Goal: Task Accomplishment & Management: Manage account settings

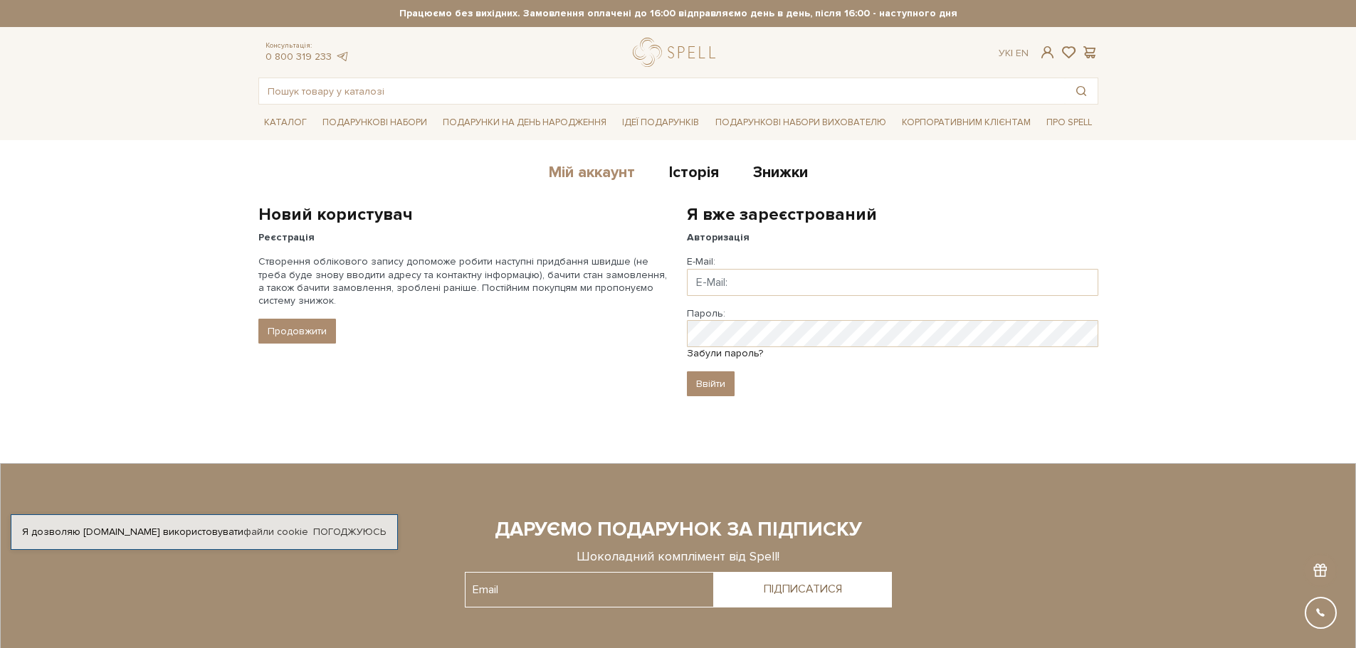
click at [589, 170] on link "Мій аккаунт" at bounding box center [592, 174] width 86 height 23
click at [578, 172] on link "Мій аккаунт" at bounding box center [592, 174] width 86 height 23
click at [707, 279] on input "Email" at bounding box center [892, 282] width 411 height 27
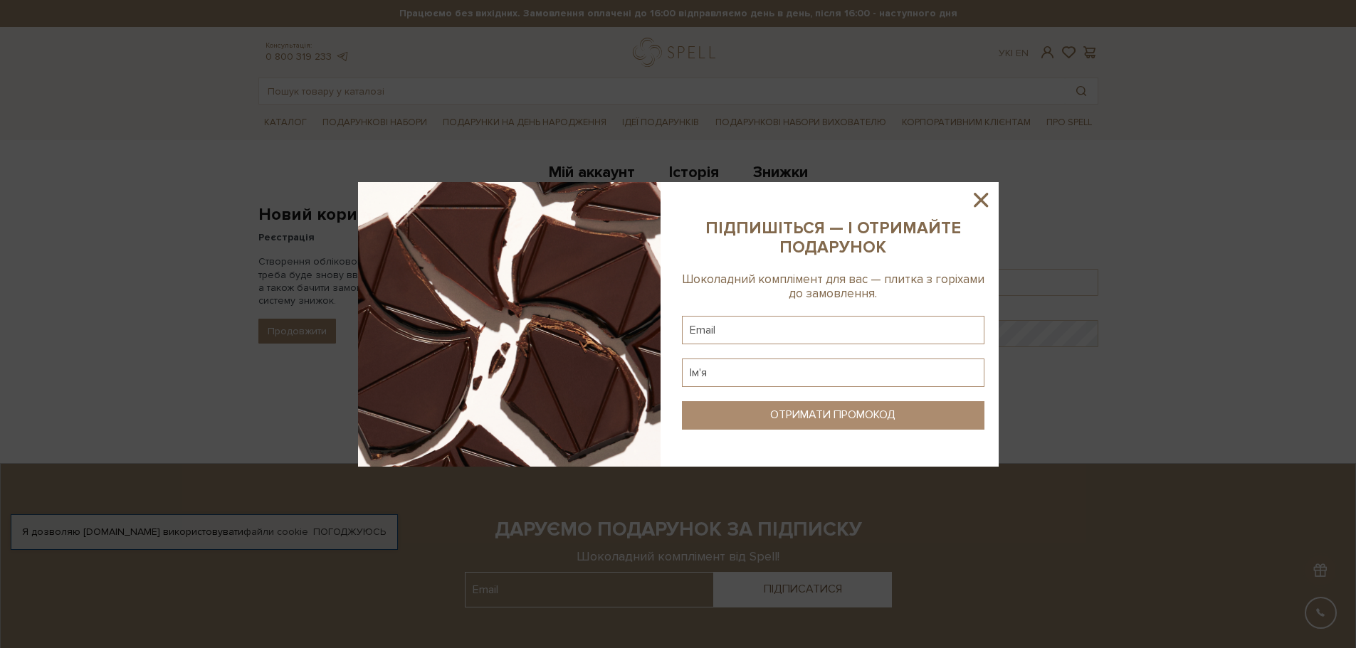
click at [984, 195] on icon at bounding box center [981, 200] width 24 height 24
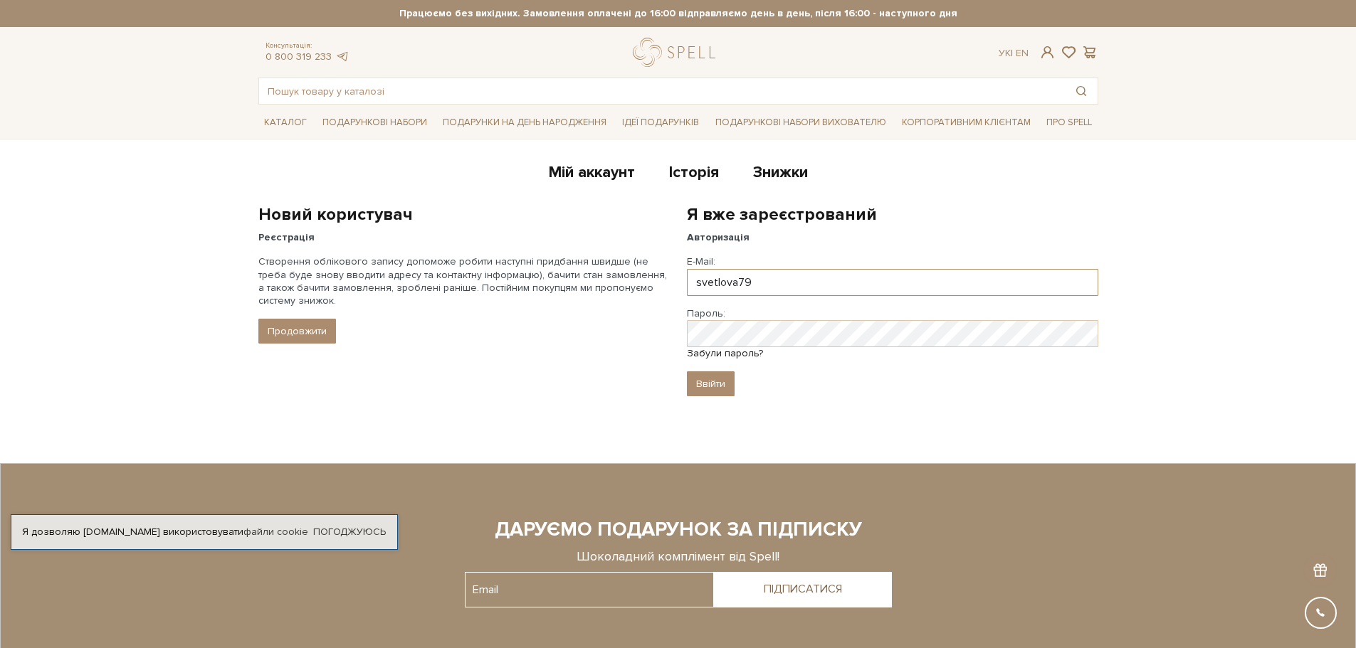
click at [760, 282] on input "svetlova79" at bounding box center [892, 282] width 411 height 27
type input "[EMAIL_ADDRESS][DOMAIN_NAME]"
click at [687, 372] on input "Ввійти" at bounding box center [711, 384] width 48 height 25
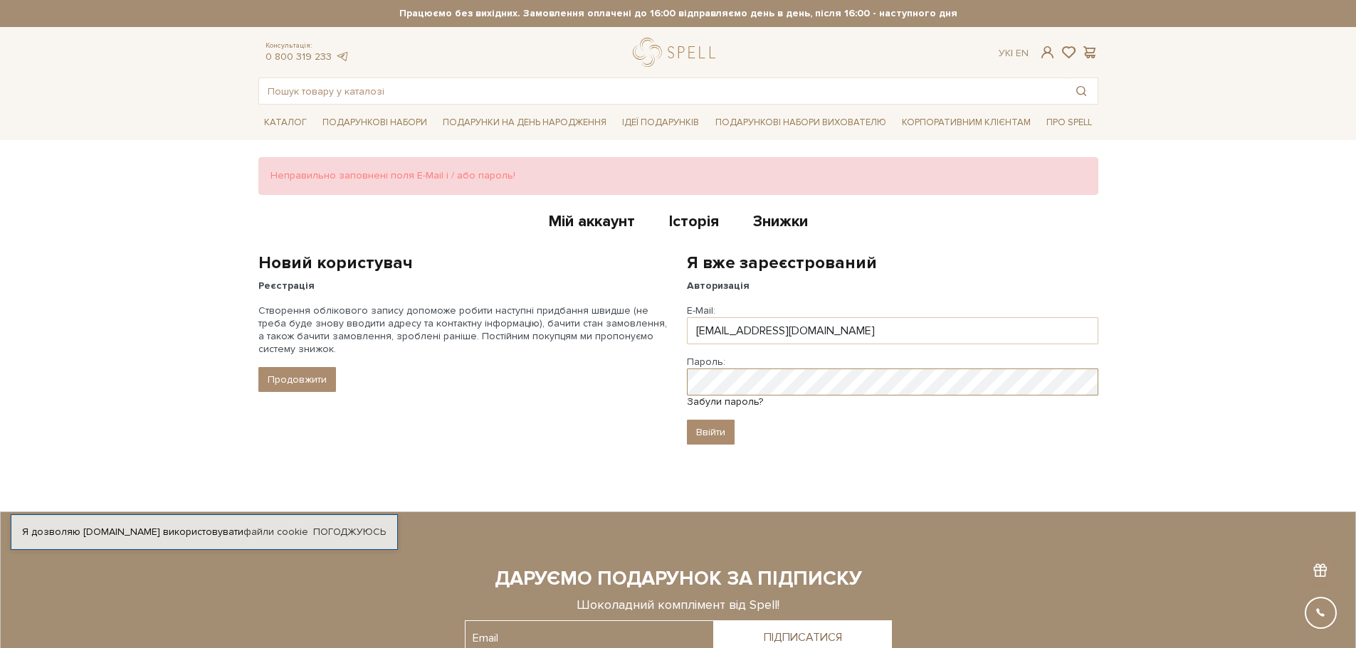
click at [687, 420] on input "Ввійти" at bounding box center [711, 432] width 48 height 25
drag, startPoint x: 703, startPoint y: 437, endPoint x: 718, endPoint y: 424, distance: 19.2
click at [705, 436] on input "Ввійти" at bounding box center [711, 432] width 48 height 25
click at [687, 420] on input "Ввійти" at bounding box center [711, 432] width 48 height 25
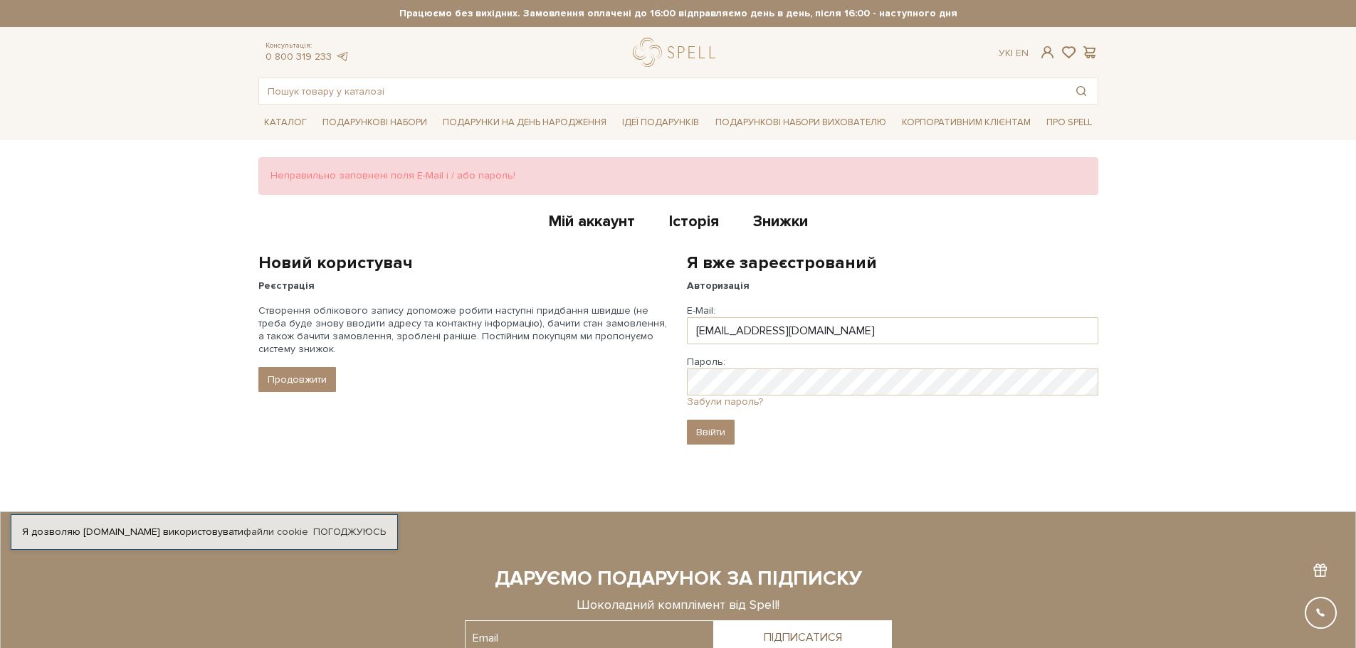
click at [728, 401] on link "Забули пароль?" at bounding box center [725, 402] width 76 height 12
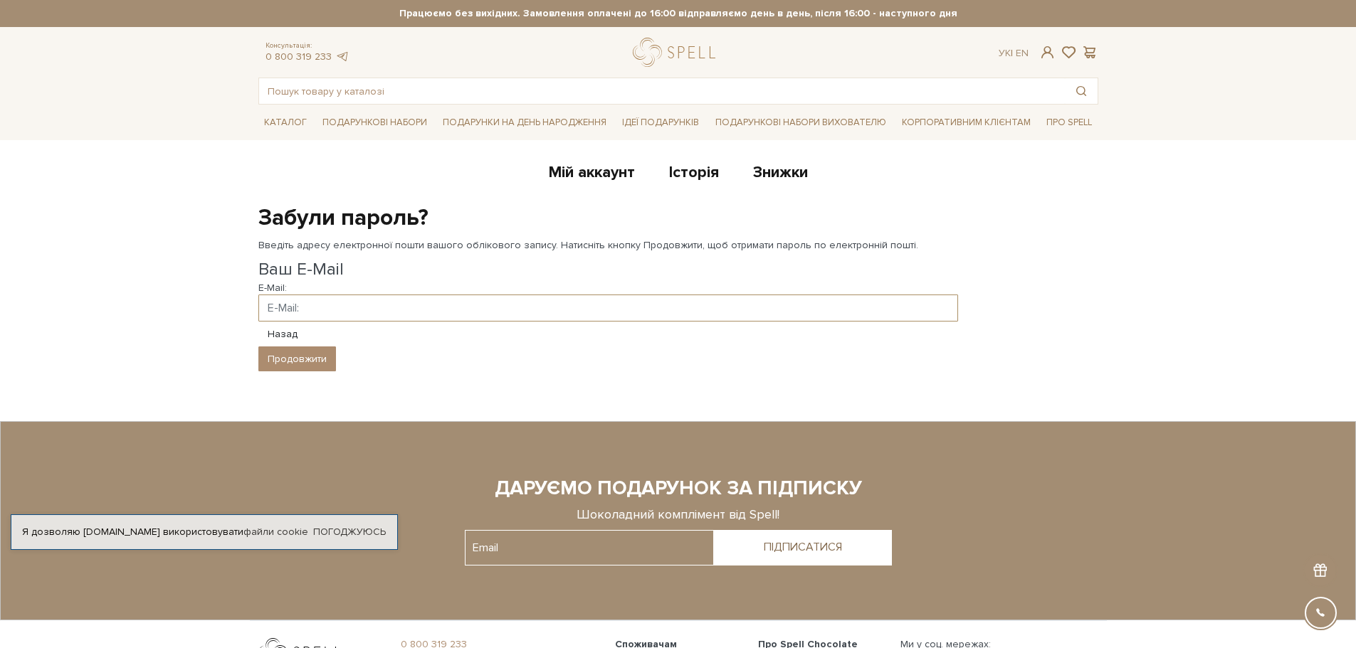
click at [283, 309] on input "E-Mail:" at bounding box center [608, 308] width 700 height 27
type input "svetlova79@ukr.net"
click at [258, 347] on input "Продовжити" at bounding box center [297, 359] width 78 height 25
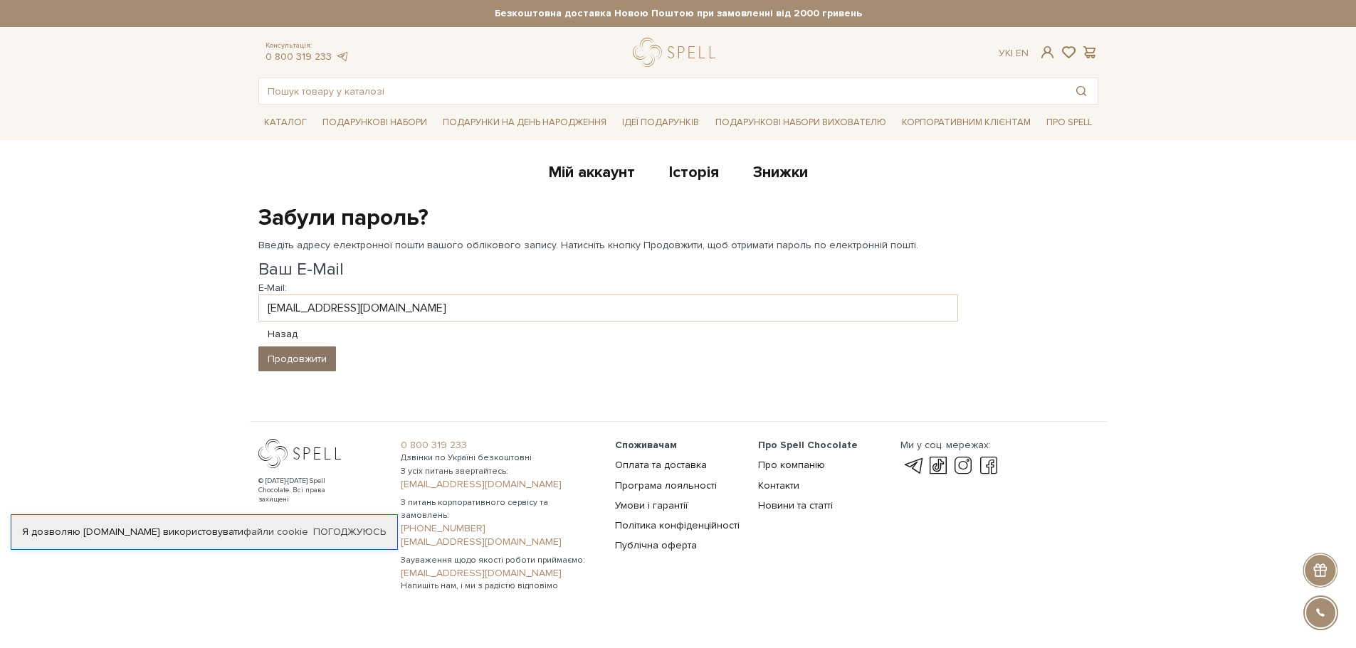
click at [295, 353] on input "Продовжити" at bounding box center [297, 359] width 78 height 25
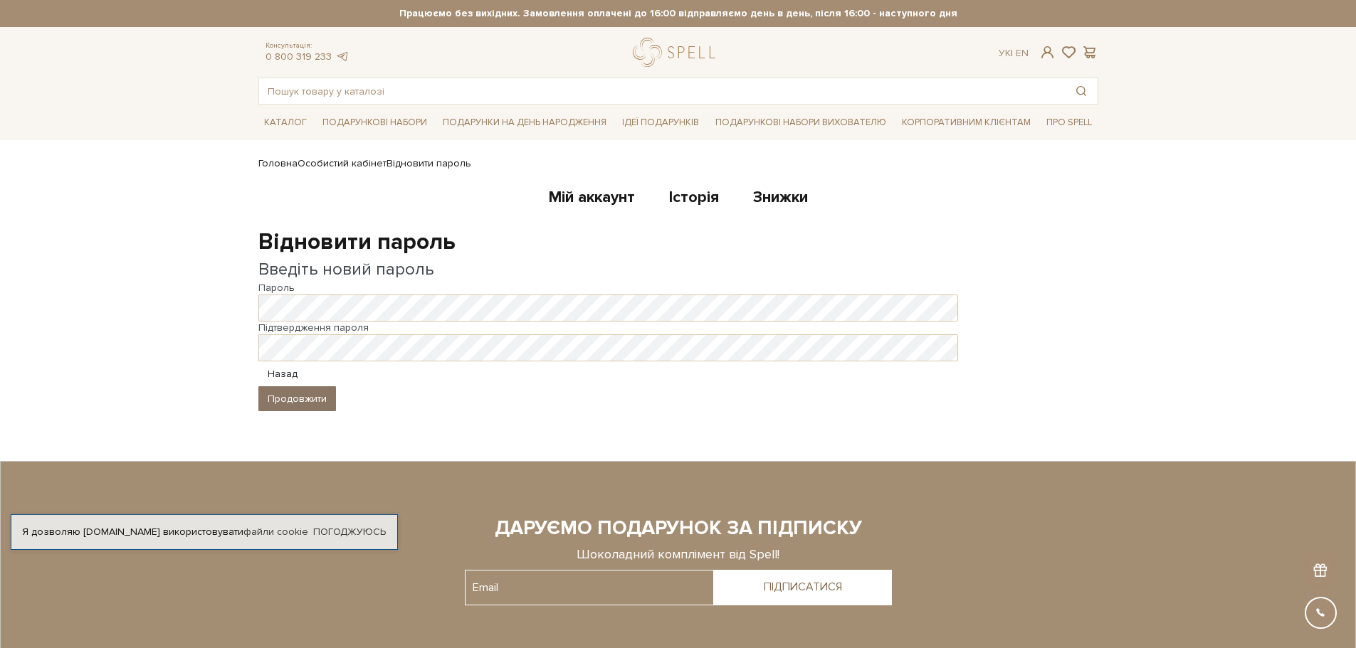
click at [280, 399] on button "Продовжити" at bounding box center [297, 399] width 78 height 25
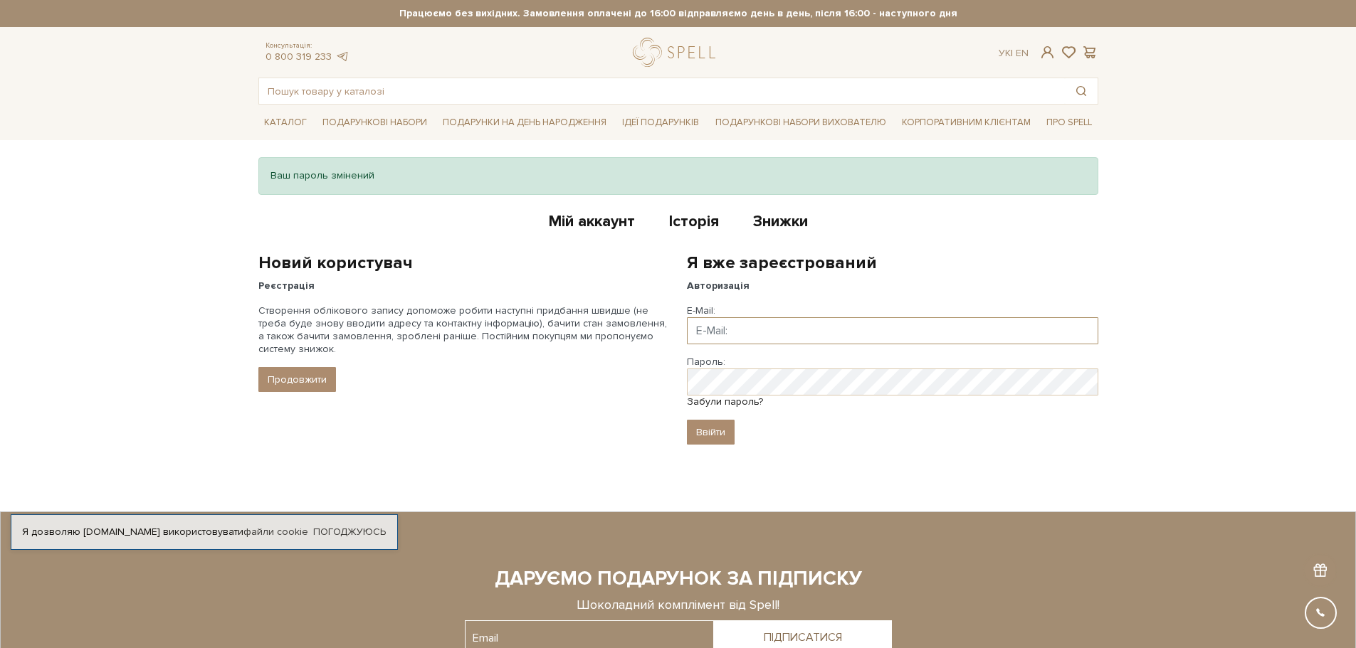
click at [715, 341] on input "Email" at bounding box center [892, 330] width 411 height 27
type input "[EMAIL_ADDRESS][DOMAIN_NAME]"
click at [687, 420] on input "Ввійти" at bounding box center [711, 432] width 48 height 25
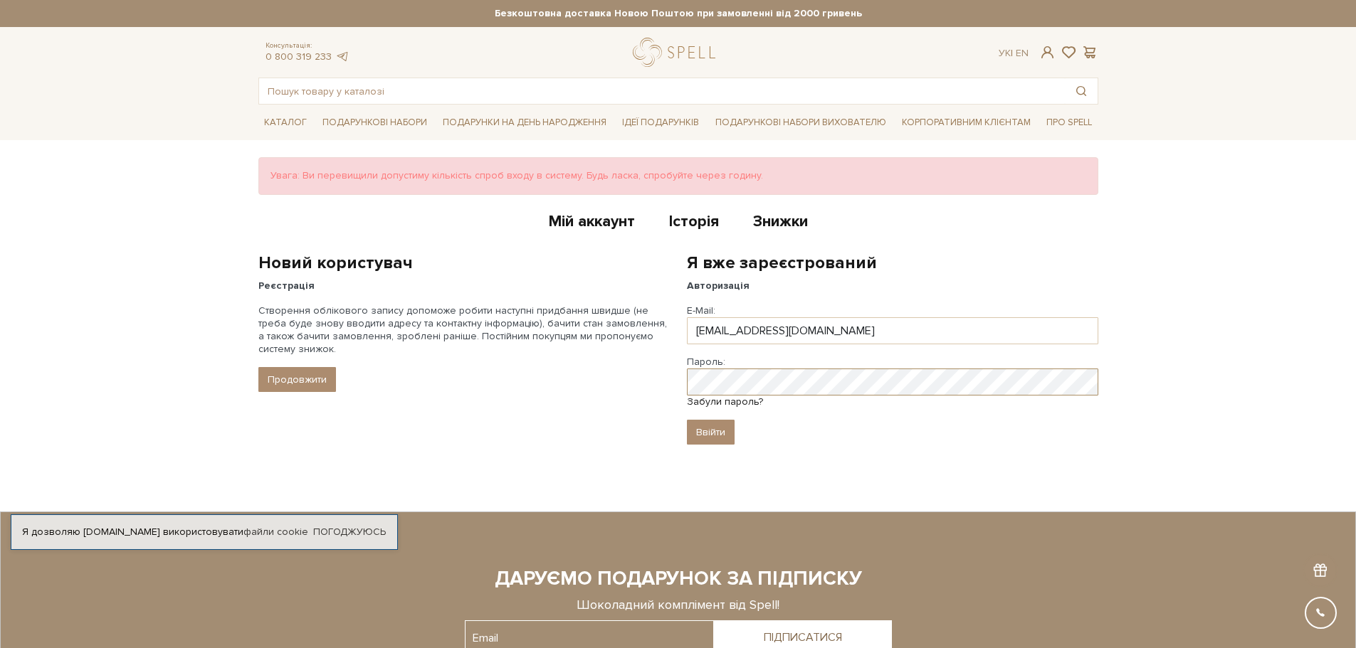
click at [610, 385] on div "Новий користувач Реєстрація Створення облікового запису допоможе робити наступн…" at bounding box center [678, 357] width 857 height 210
click at [687, 420] on input "Ввійти" at bounding box center [711, 432] width 48 height 25
